Goal: Complete application form: Complete application form

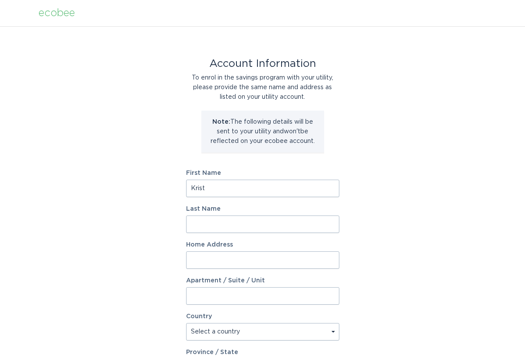
type input "[PERSON_NAME]"
type input "[STREET_ADDRESS]"
select select "US"
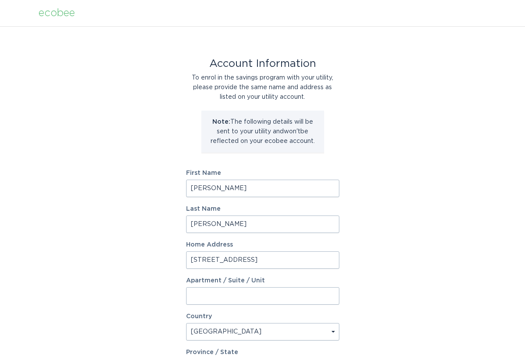
type input "[GEOGRAPHIC_DATA]"
type input "60514"
drag, startPoint x: 255, startPoint y: 259, endPoint x: 174, endPoint y: 252, distance: 80.8
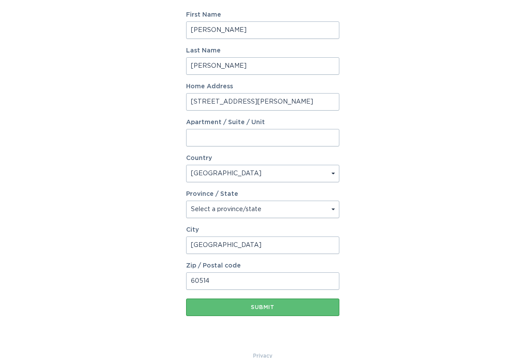
scroll to position [161, 0]
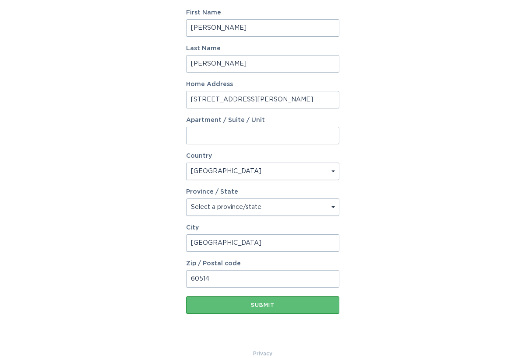
type input "[STREET_ADDRESS][PERSON_NAME]"
select select "SC"
drag, startPoint x: 242, startPoint y: 244, endPoint x: 175, endPoint y: 246, distance: 67.8
type input "[GEOGRAPHIC_DATA]"
click at [128, 300] on div "Account Information To enrol in the savings program with your utility, please p…" at bounding box center [262, 107] width 525 height 483
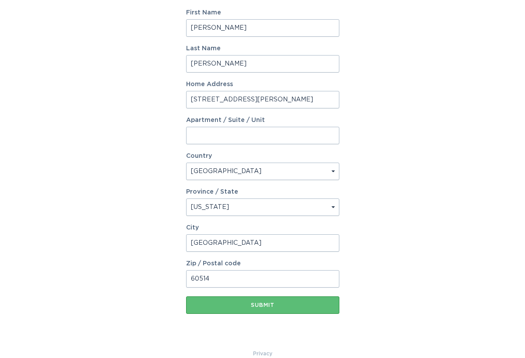
drag, startPoint x: 213, startPoint y: 278, endPoint x: 164, endPoint y: 275, distance: 48.7
type input "29605"
click at [295, 304] on div "Submit" at bounding box center [262, 305] width 144 height 5
